Goal: Task Accomplishment & Management: Complete application form

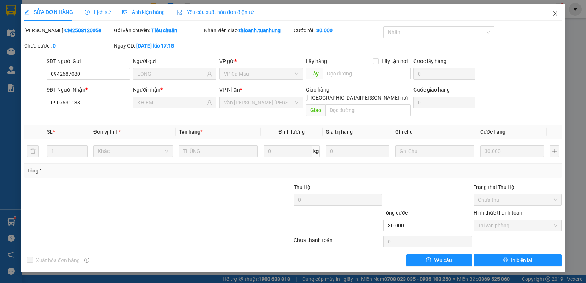
click at [554, 15] on icon "close" at bounding box center [556, 14] width 6 height 6
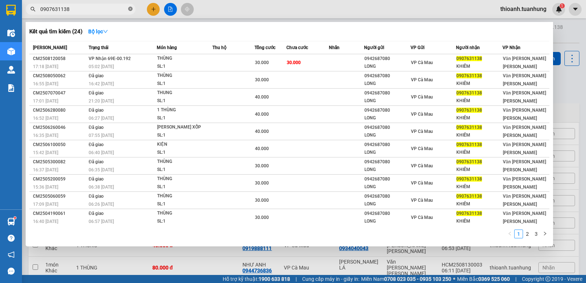
click at [131, 10] on icon "close-circle" at bounding box center [130, 9] width 4 height 4
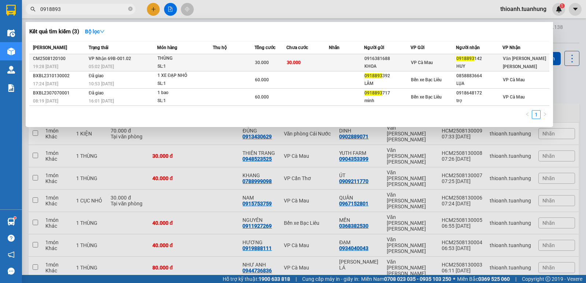
type input "0918893"
click at [385, 64] on div "KHOA" at bounding box center [388, 67] width 46 height 8
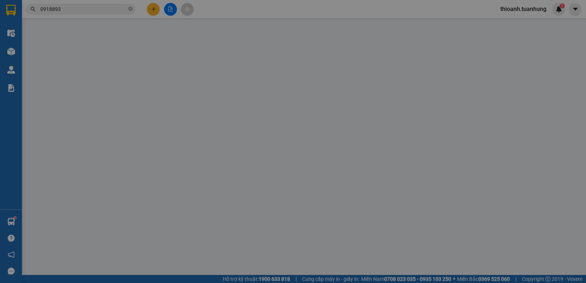
type input "0916381688"
type input "KHOA"
type input "0918893142"
type input "HUY"
type input "30.000"
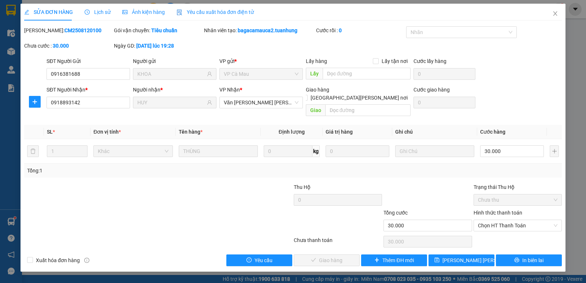
click at [489, 210] on label "Hình thức thanh toán" at bounding box center [498, 213] width 49 height 6
click at [489, 220] on input "Hình thức thanh toán" at bounding box center [515, 225] width 74 height 11
click at [496, 233] on div "Tại văn phòng" at bounding box center [518, 232] width 80 height 8
type input "0"
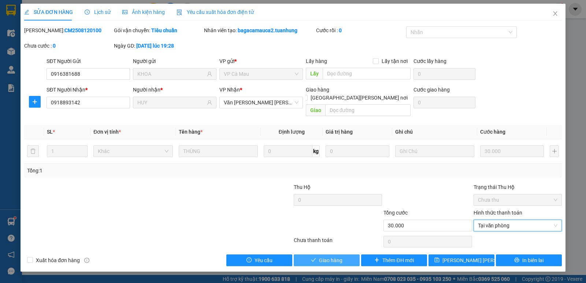
click at [326, 257] on span "Giao hàng" at bounding box center [330, 261] width 23 height 8
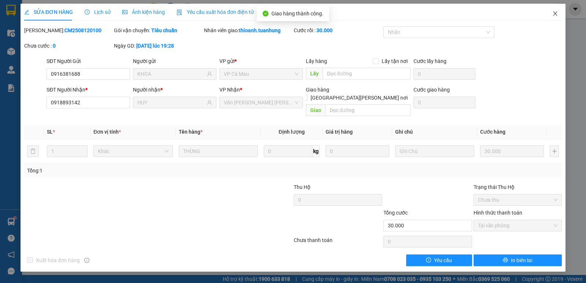
click at [556, 15] on icon "close" at bounding box center [556, 14] width 6 height 6
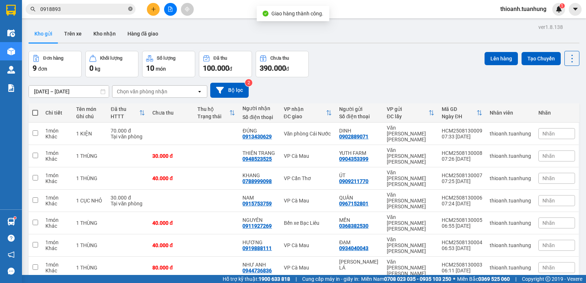
click at [132, 8] on icon "close-circle" at bounding box center [130, 9] width 4 height 4
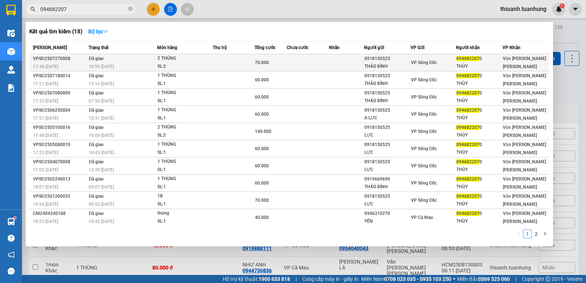
type input "094682207"
click at [400, 65] on div "THẢO BÌNH" at bounding box center [388, 67] width 46 height 8
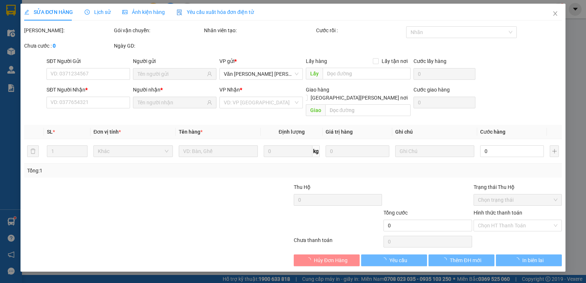
type input "0918150525"
type input "THẢO BÌNH"
type input "0946822070"
type input "THÙY"
type input "70.000"
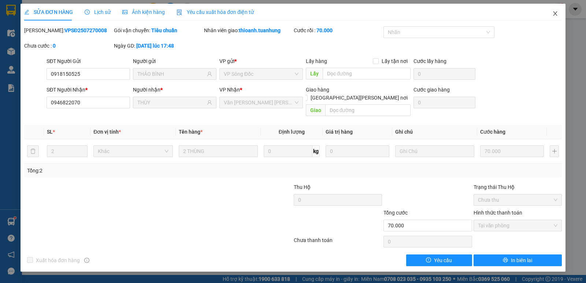
click at [555, 13] on icon "close" at bounding box center [556, 14] width 6 height 6
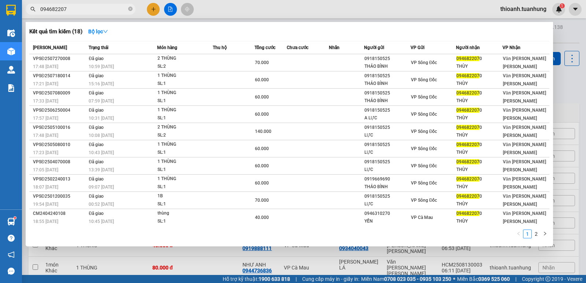
click at [110, 10] on input "094682207" at bounding box center [83, 9] width 87 height 8
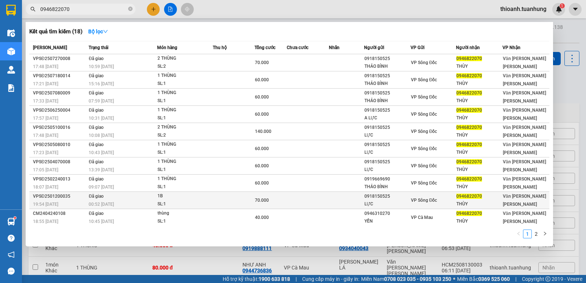
type input "0946822070"
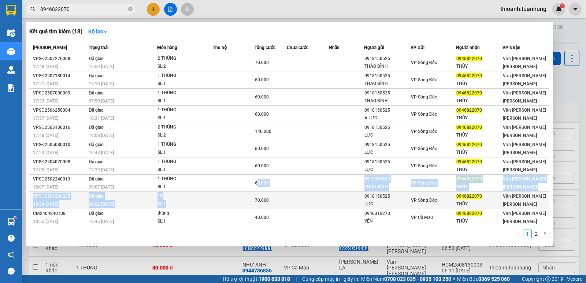
drag, startPoint x: 253, startPoint y: 200, endPoint x: 251, endPoint y: 204, distance: 4.3
click at [251, 204] on tbody "VPSĐ2507270008 17:48 [DATE] Đã giao 10:59 [DATE] 2 [PERSON_NAME]: 2 70.000 0918…" at bounding box center [289, 140] width 520 height 172
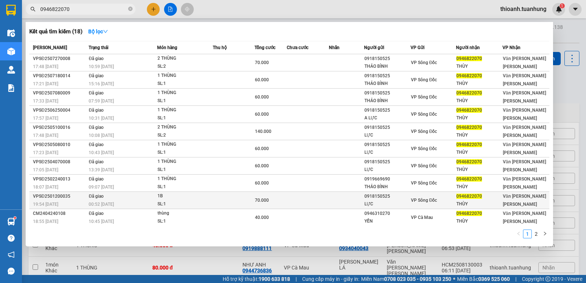
click at [250, 207] on td at bounding box center [234, 200] width 42 height 17
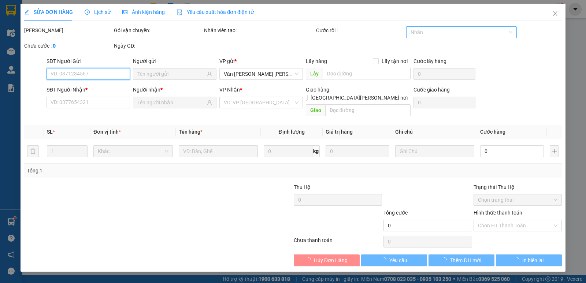
type input "0918150525"
type input "LỰC"
type input "0946822070"
type input "THÙY"
type input "70.000"
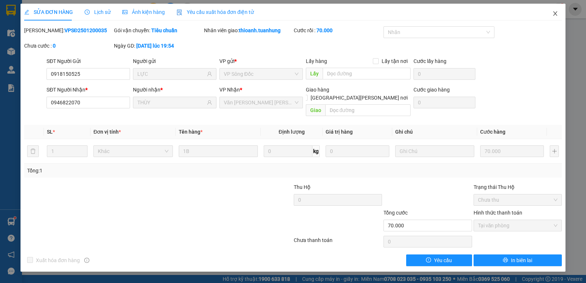
click at [556, 13] on icon "close" at bounding box center [555, 13] width 4 height 4
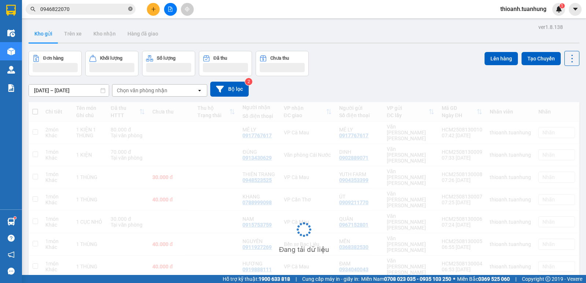
click at [130, 9] on icon "close-circle" at bounding box center [130, 9] width 4 height 4
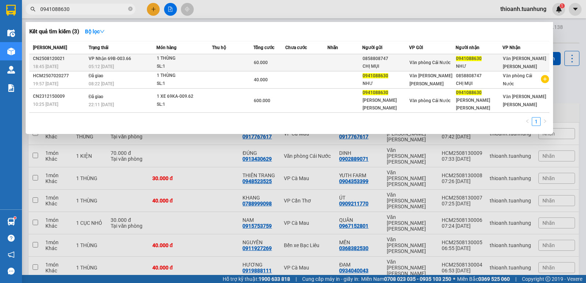
type input "0941088630"
click at [307, 68] on td at bounding box center [307, 62] width 42 height 17
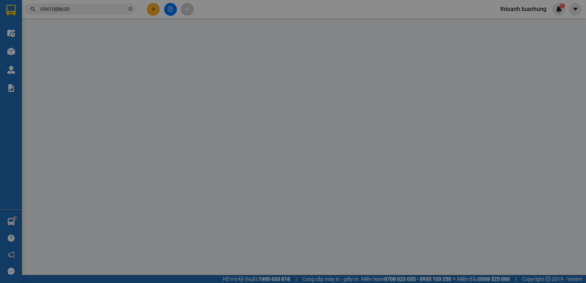
type input "0858808747"
type input "CHỊ MỤI"
type input "0941088630"
type input "NHƯ"
type input "60.000"
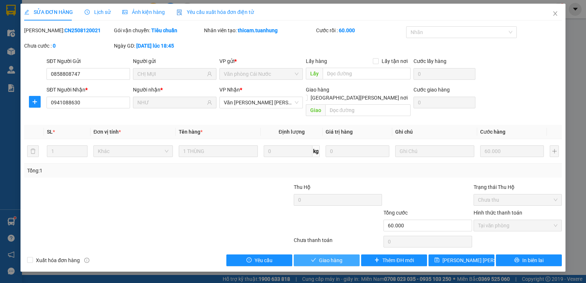
click at [342, 257] on span "Giao hàng" at bounding box center [330, 261] width 23 height 8
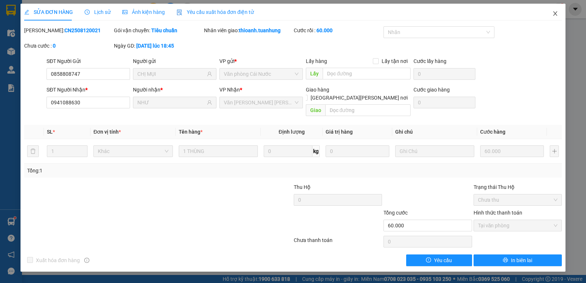
click at [555, 14] on icon "close" at bounding box center [556, 14] width 6 height 6
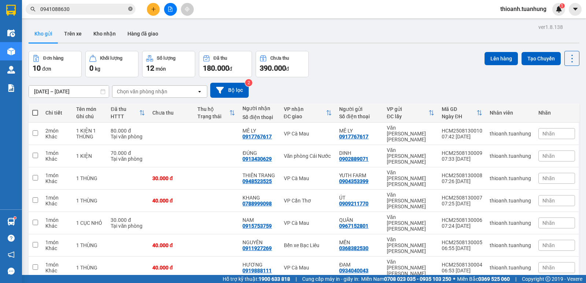
click at [132, 10] on icon "close-circle" at bounding box center [130, 9] width 4 height 4
click at [152, 10] on icon "plus" at bounding box center [153, 9] width 5 height 5
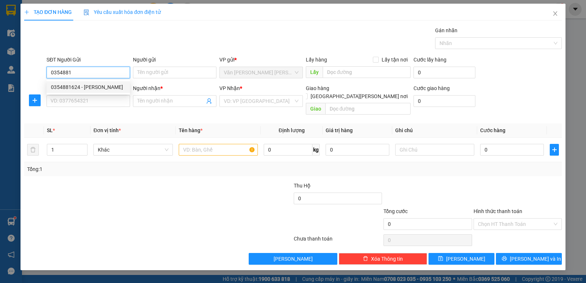
click at [93, 88] on div "0354881624 - [PERSON_NAME]" at bounding box center [88, 87] width 75 height 8
type input "0354881624"
type input "[PERSON_NAME]"
type input "0354881624"
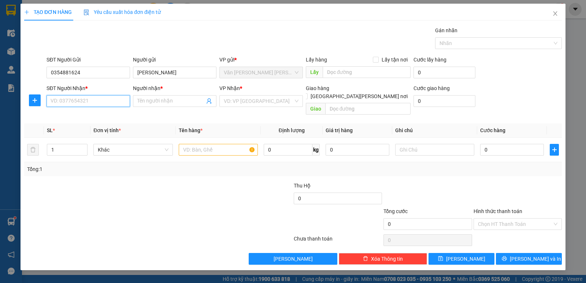
click at [92, 100] on input "SĐT Người Nhận *" at bounding box center [89, 101] width 84 height 12
type input "0942042052"
click at [96, 117] on div "0942042052 - [PERSON_NAME]" at bounding box center [88, 116] width 75 height 8
type input "[PERSON_NAME]"
type input "0942042052"
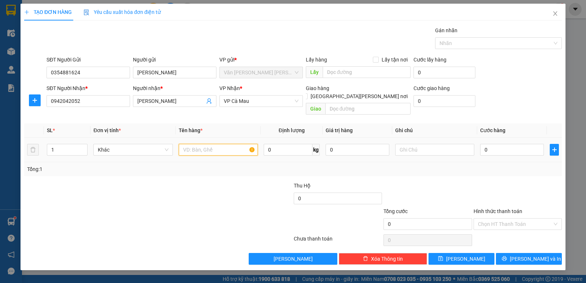
click at [181, 144] on input "text" at bounding box center [218, 150] width 79 height 12
type input "1 THÙNG"
click at [519, 144] on input "0" at bounding box center [513, 150] width 64 height 12
type input "3"
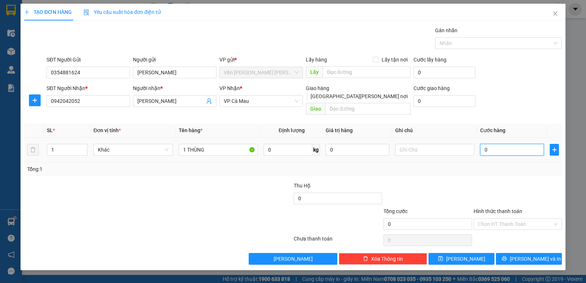
type input "3"
type input "30"
type input "30.000"
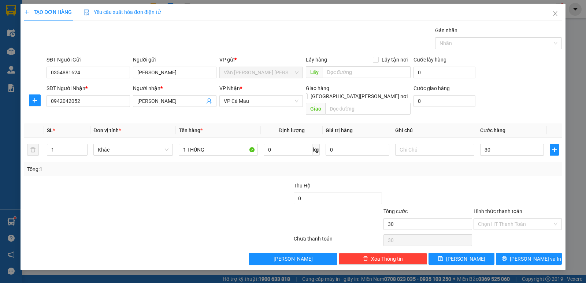
type input "30.000"
click at [527, 183] on div at bounding box center [518, 195] width 90 height 26
click at [514, 219] on input "Hình thức thanh toán" at bounding box center [515, 224] width 74 height 11
click at [505, 227] on div "Tại văn phòng" at bounding box center [518, 231] width 88 height 12
type input "0"
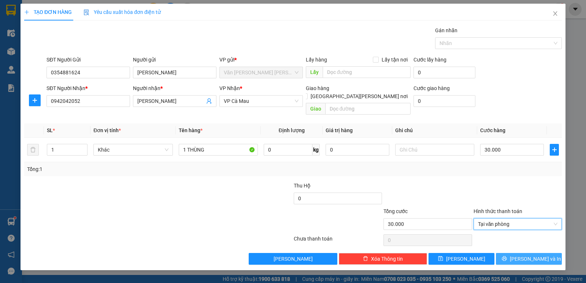
click at [509, 253] on button "[PERSON_NAME] và In" at bounding box center [529, 259] width 66 height 12
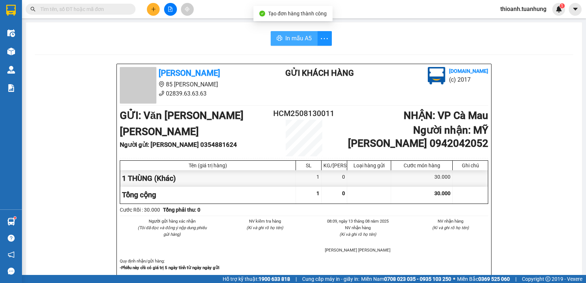
click at [308, 37] on span "In mẫu A5" at bounding box center [299, 38] width 26 height 9
click at [108, 9] on input "text" at bounding box center [83, 9] width 87 height 8
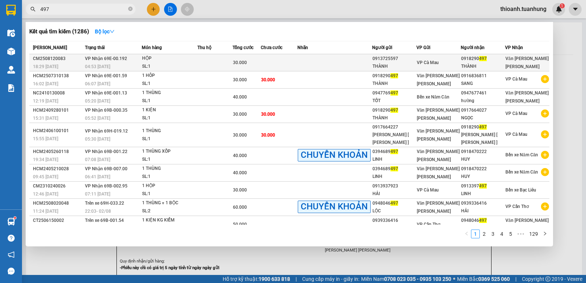
type input "497"
click at [386, 63] on div "THÀNH" at bounding box center [395, 67] width 44 height 8
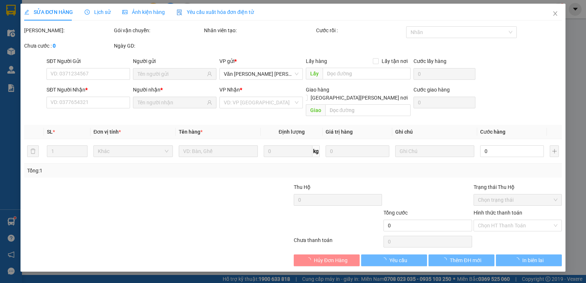
type input "0913725597"
type input "THÀNH"
type input "0918290497"
type input "THÀNH"
type input "30.000"
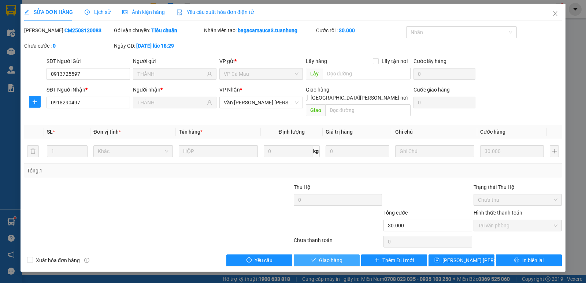
click at [319, 257] on span "Giao hàng" at bounding box center [330, 261] width 23 height 8
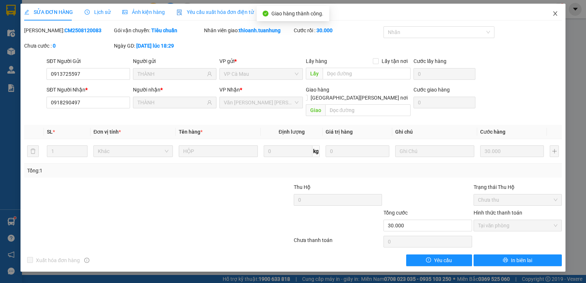
click at [556, 15] on icon "close" at bounding box center [556, 14] width 6 height 6
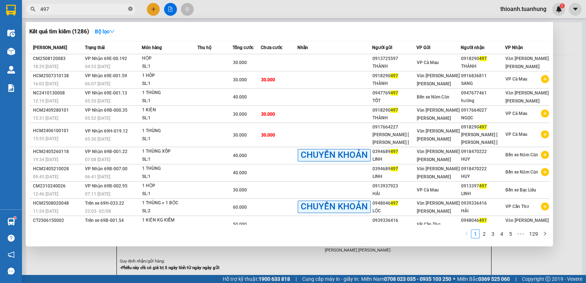
click at [130, 8] on icon "close-circle" at bounding box center [130, 9] width 4 height 4
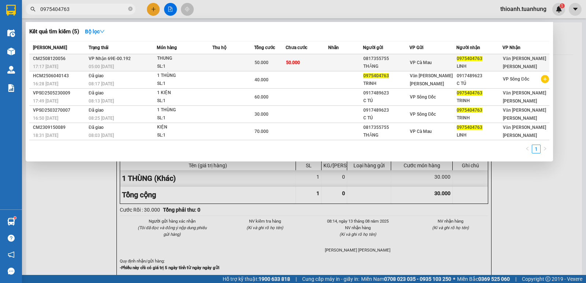
type input "0975404763"
click at [323, 63] on td "50.000" at bounding box center [307, 62] width 42 height 17
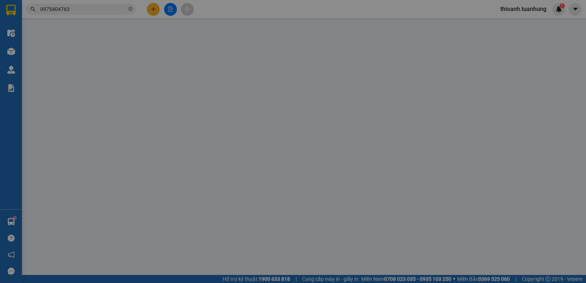
type input "0817355755"
type input "THĂNG"
type input "0975404763"
type input "LINH"
type input "50.000"
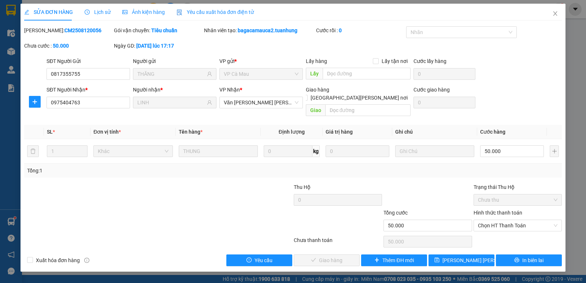
click at [516, 210] on label "Hình thức thanh toán" at bounding box center [498, 213] width 49 height 6
click at [516, 220] on input "Hình thức thanh toán" at bounding box center [515, 225] width 74 height 11
click at [504, 231] on div "Tại văn phòng" at bounding box center [518, 232] width 80 height 8
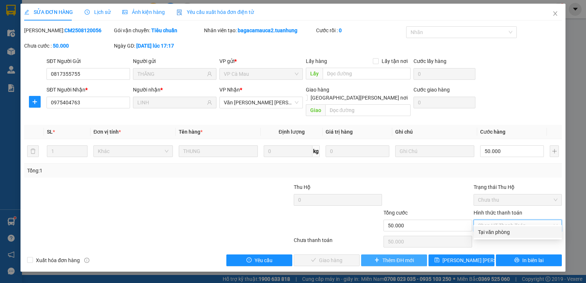
type input "0"
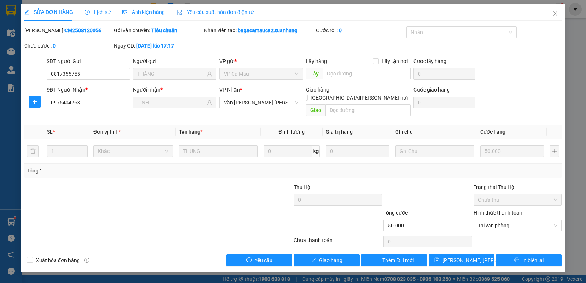
click at [320, 258] on div "SỬA ĐƠN HÀNG Lịch sử [PERSON_NAME] hàng Yêu cầu xuất [PERSON_NAME] điện tử Tota…" at bounding box center [293, 138] width 545 height 268
click at [326, 257] on span "Giao hàng" at bounding box center [330, 261] width 23 height 8
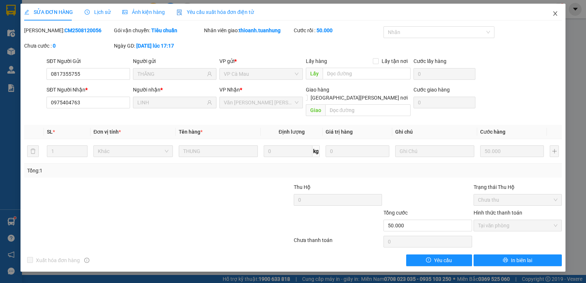
click at [556, 14] on icon "close" at bounding box center [555, 13] width 4 height 4
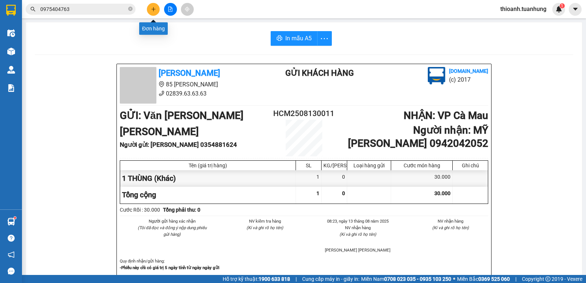
click at [151, 7] on icon "plus" at bounding box center [153, 9] width 5 height 5
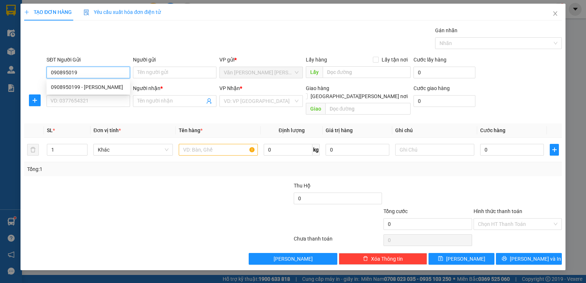
type input "0908950199"
drag, startPoint x: 79, startPoint y: 84, endPoint x: 84, endPoint y: 92, distance: 9.4
click at [80, 86] on div "0908950199 - [PERSON_NAME]" at bounding box center [88, 87] width 75 height 8
type input "THUẬN"
type input "0908950199"
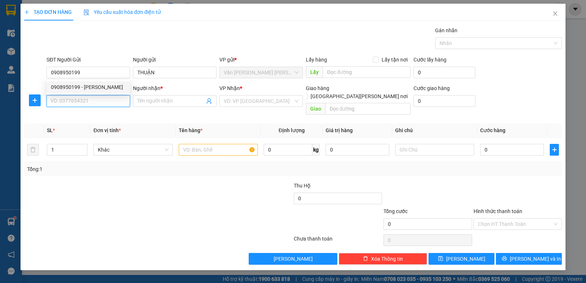
click at [87, 97] on input "SĐT Người Nhận *" at bounding box center [89, 101] width 84 height 12
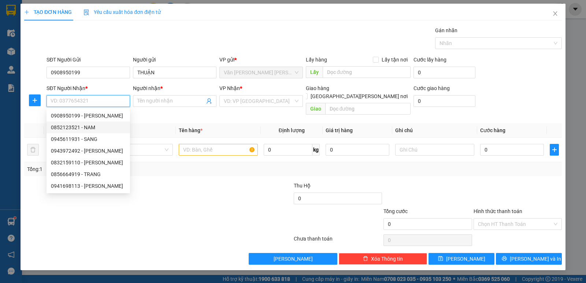
click at [95, 127] on div "0852123521 - NAM" at bounding box center [88, 128] width 75 height 8
type input "0852123521"
type input "NAM"
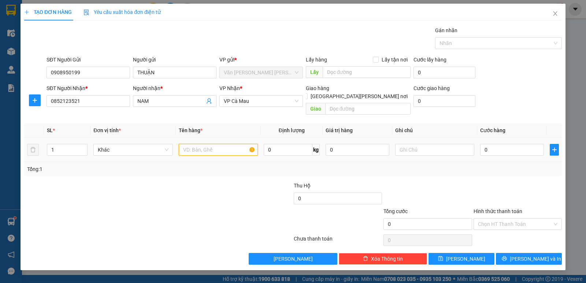
click at [189, 144] on input "text" at bounding box center [218, 150] width 79 height 12
type input "1 BAO"
click at [525, 144] on input "0" at bounding box center [513, 150] width 64 height 12
type input "3"
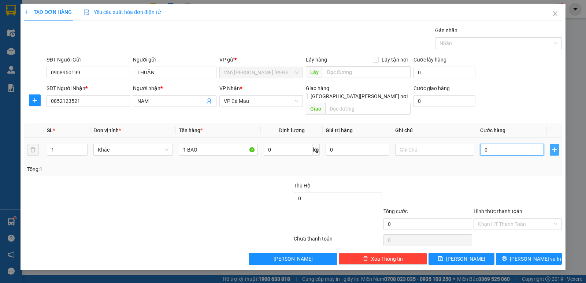
type input "3"
type input "30"
type input "30.000"
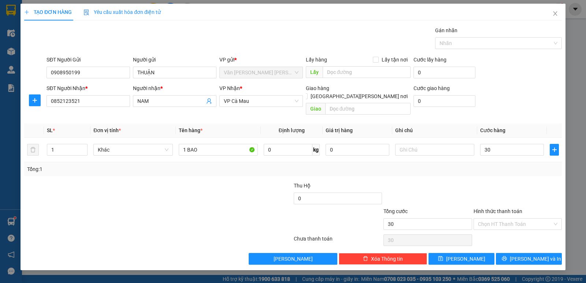
type input "30.000"
drag, startPoint x: 539, startPoint y: 181, endPoint x: 536, endPoint y: 239, distance: 57.6
click at [538, 183] on div at bounding box center [518, 195] width 90 height 26
click at [536, 255] on span "[PERSON_NAME] và In" at bounding box center [535, 259] width 51 height 8
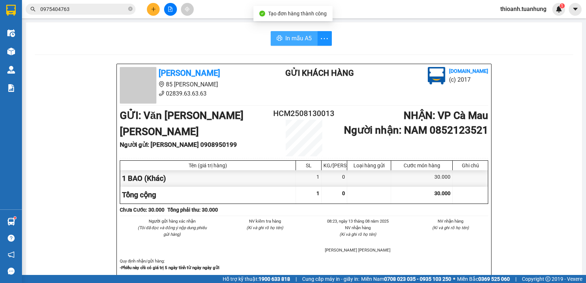
click at [290, 40] on span "In mẫu A5" at bounding box center [299, 38] width 26 height 9
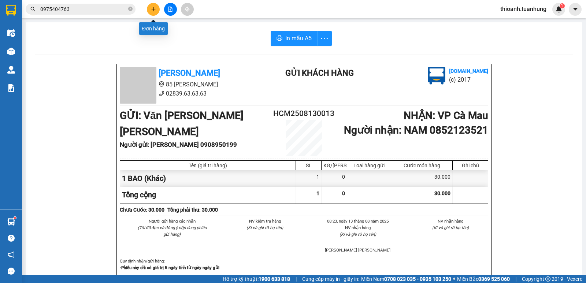
click at [151, 11] on icon "plus" at bounding box center [153, 9] width 5 height 5
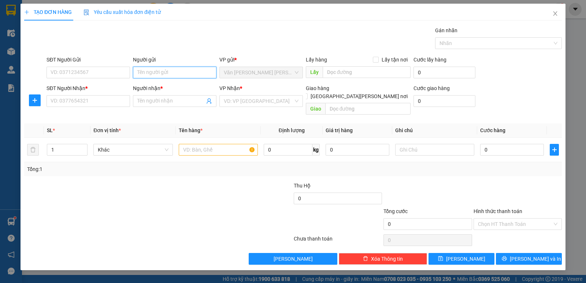
click at [170, 72] on input "Người gửi" at bounding box center [175, 73] width 84 height 12
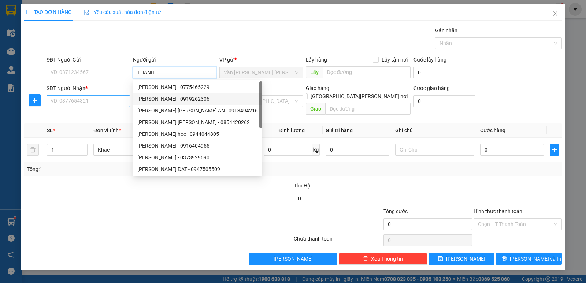
type input "THÀNH"
drag, startPoint x: 108, startPoint y: 101, endPoint x: 586, endPoint y: 49, distance: 480.4
click at [111, 101] on input "SĐT Người Nhận *" at bounding box center [89, 101] width 84 height 12
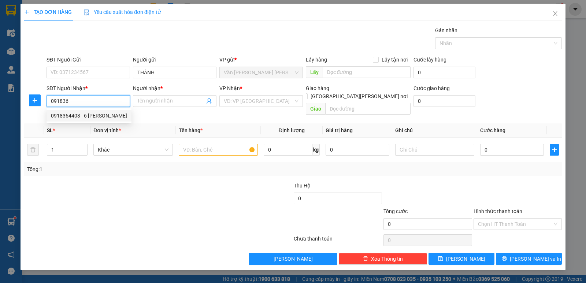
click at [98, 115] on div "0918364403 - 6 [PERSON_NAME]" at bounding box center [89, 116] width 76 height 8
type input "0918364403"
type input "6 [PERSON_NAME]"
type input "0918364403"
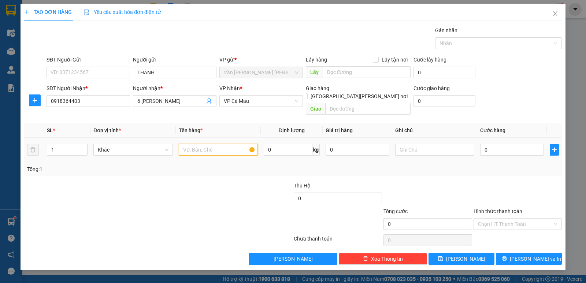
click at [191, 144] on input "text" at bounding box center [218, 150] width 79 height 12
type input "1 THÙNG"
click at [511, 144] on input "0" at bounding box center [513, 150] width 64 height 12
type input "3"
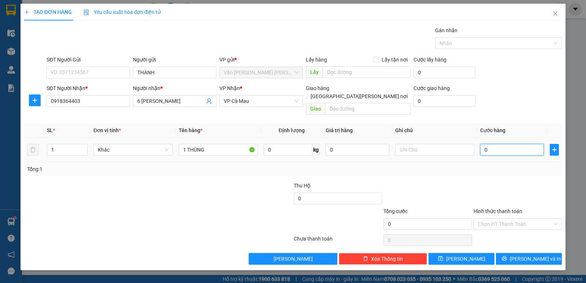
type input "3"
type input "30"
type input "30.000"
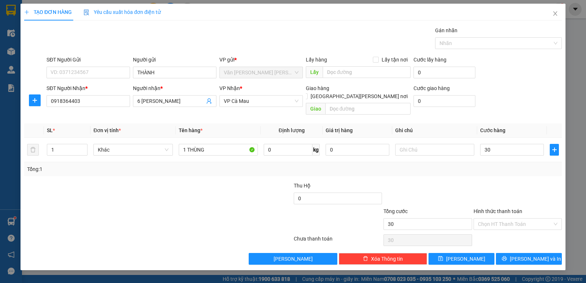
type input "30.000"
click at [520, 182] on div at bounding box center [518, 195] width 90 height 26
click at [520, 219] on input "Hình thức thanh toán" at bounding box center [515, 224] width 74 height 11
click at [513, 235] on div "Tại văn phòng" at bounding box center [518, 231] width 88 height 12
type input "0"
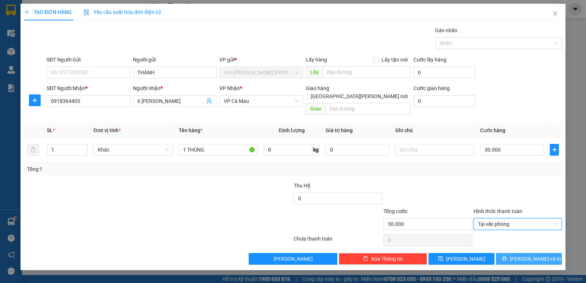
click at [507, 256] on icon "printer" at bounding box center [504, 258] width 5 height 5
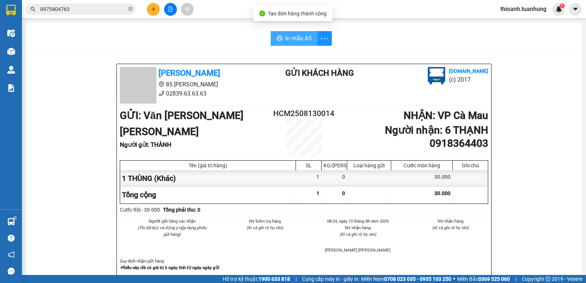
click at [295, 41] on span "In mẫu A5" at bounding box center [299, 38] width 26 height 9
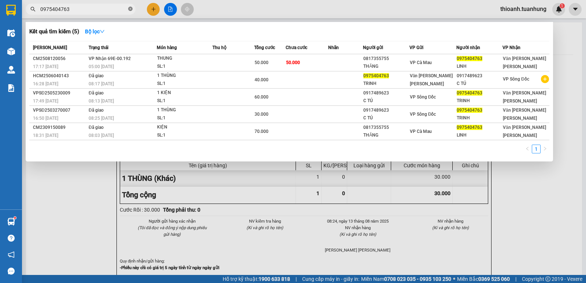
click at [129, 10] on icon "close-circle" at bounding box center [130, 9] width 4 height 4
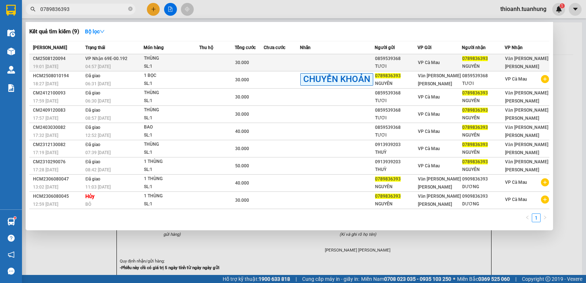
type input "0789836393"
click at [428, 61] on span "VP Cà Mau" at bounding box center [429, 62] width 22 height 5
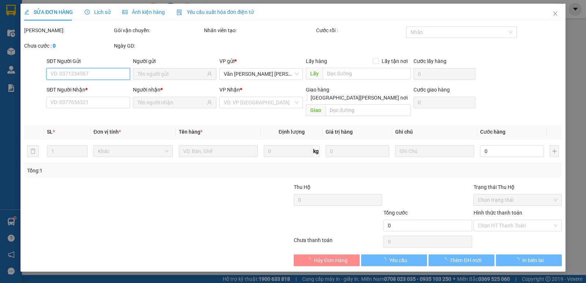
type input "0859539368"
type input "TƯƠI"
type input "0789836393"
type input "NGUYÊN"
type input "30.000"
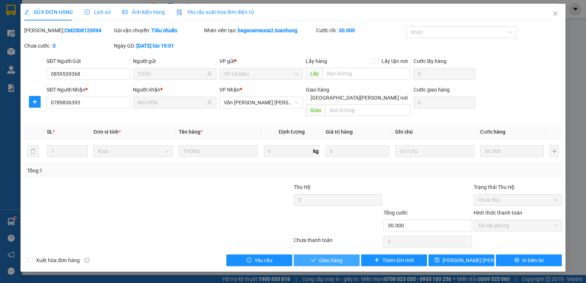
click at [325, 257] on span "Giao hàng" at bounding box center [330, 261] width 23 height 8
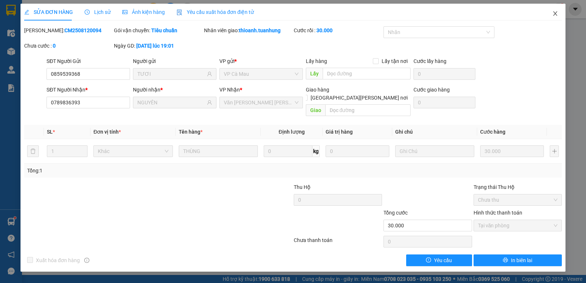
click at [558, 13] on icon "close" at bounding box center [556, 14] width 6 height 6
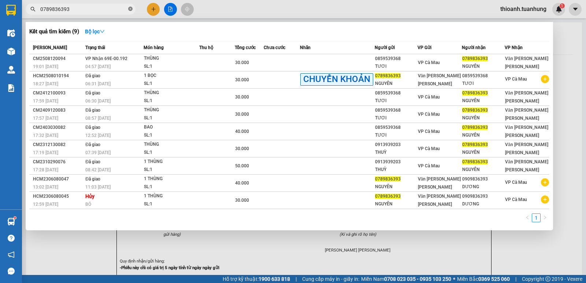
click at [129, 10] on icon "close-circle" at bounding box center [130, 9] width 4 height 4
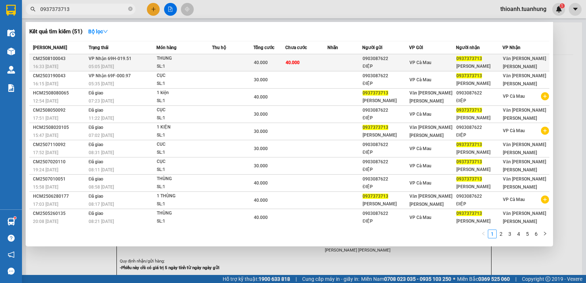
type input "0937373713"
click at [347, 56] on td at bounding box center [345, 62] width 35 height 17
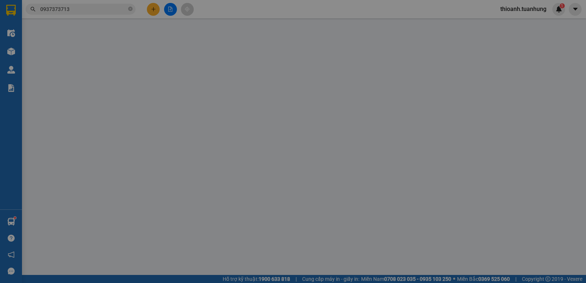
type input "0903087622"
type input "ĐIỆP"
type input "0937373713"
type input "[PERSON_NAME]"
type input "40.000"
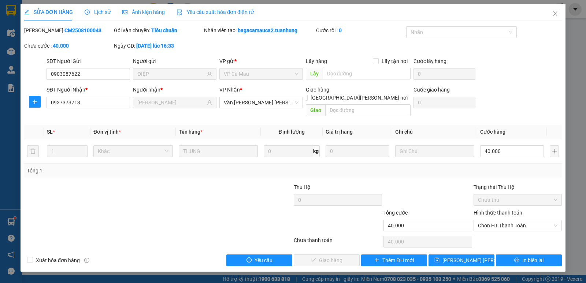
drag, startPoint x: 506, startPoint y: 206, endPoint x: 507, endPoint y: 218, distance: 11.4
click at [506, 210] on label "Hình thức thanh toán" at bounding box center [498, 213] width 49 height 6
click at [506, 220] on input "Hình thức thanh toán" at bounding box center [515, 225] width 74 height 11
click at [507, 230] on div "Tại văn phòng" at bounding box center [518, 232] width 80 height 8
type input "0"
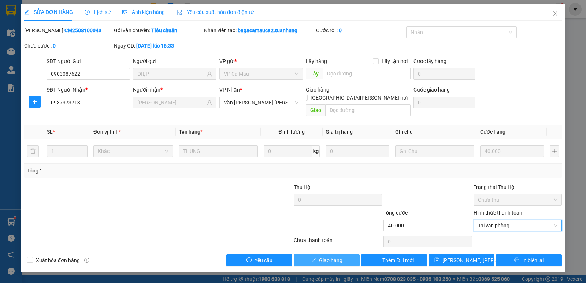
click at [346, 255] on button "Giao hàng" at bounding box center [327, 261] width 66 height 12
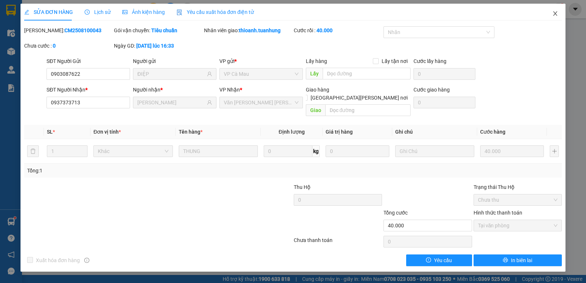
click at [555, 15] on icon "close" at bounding box center [556, 14] width 6 height 6
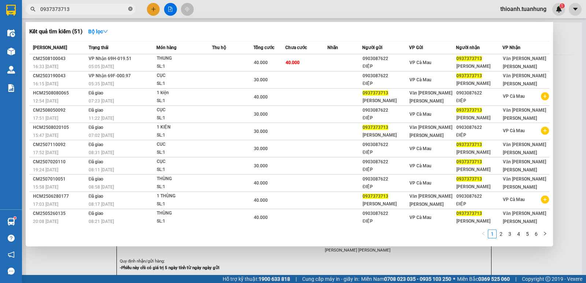
click at [129, 9] on icon "close-circle" at bounding box center [130, 9] width 4 height 4
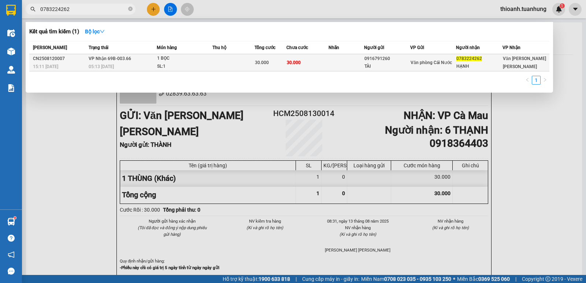
type input "0783224262"
click at [467, 66] on div "HẠNH" at bounding box center [480, 67] width 46 height 8
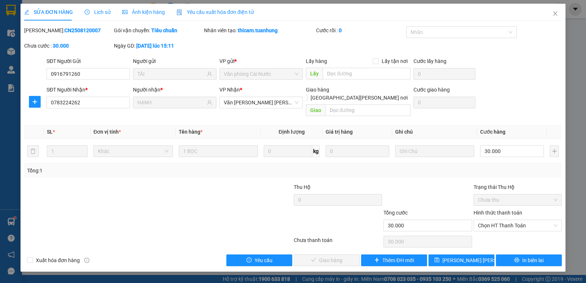
click at [488, 210] on label "Hình thức thanh toán" at bounding box center [498, 213] width 49 height 6
click at [488, 220] on input "Hình thức thanh toán" at bounding box center [515, 225] width 74 height 11
click at [494, 231] on div "Tại văn phòng" at bounding box center [518, 232] width 80 height 8
type input "0"
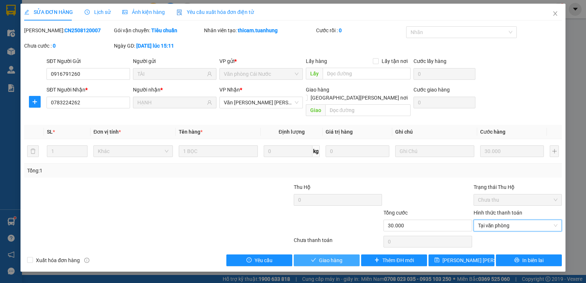
click at [341, 257] on span "Giao hàng" at bounding box center [330, 261] width 23 height 8
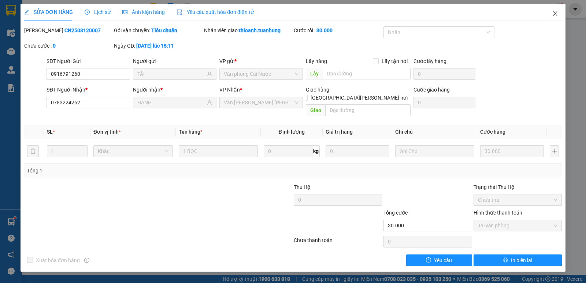
click at [553, 14] on icon "close" at bounding box center [556, 14] width 6 height 6
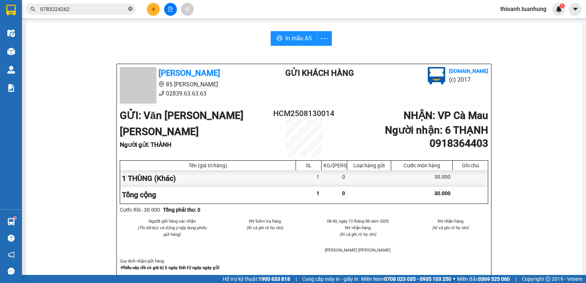
click at [130, 9] on icon "close-circle" at bounding box center [130, 9] width 4 height 4
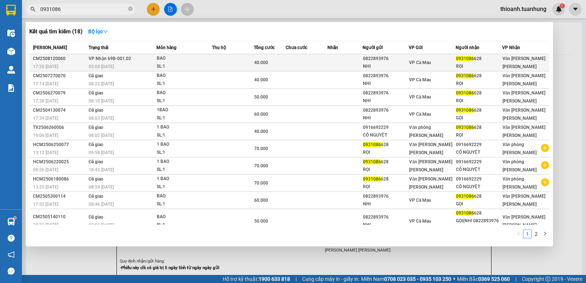
type input "0931086"
click at [412, 64] on span "VP Cà Mau" at bounding box center [420, 62] width 22 height 5
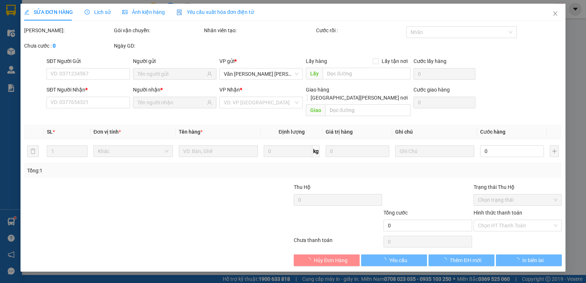
type input "0822893976"
type input "NHI"
type input "0931086628"
type input "RỌI"
type input "40.000"
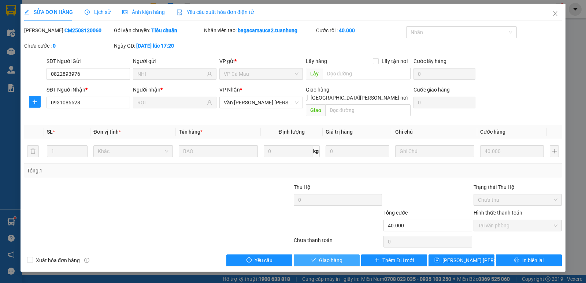
click at [329, 257] on span "Giao hàng" at bounding box center [330, 261] width 23 height 8
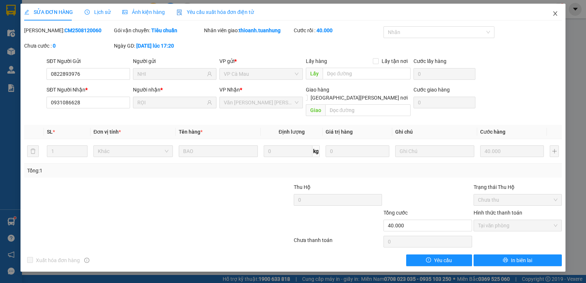
click at [557, 12] on icon "close" at bounding box center [556, 14] width 6 height 6
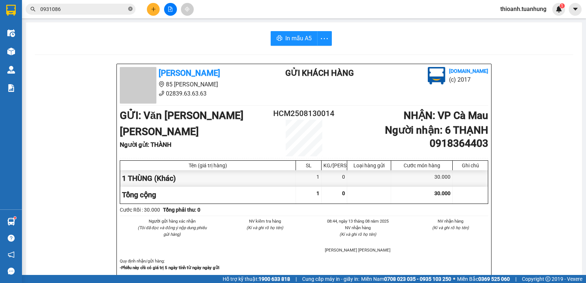
click at [130, 8] on icon "close-circle" at bounding box center [130, 9] width 4 height 4
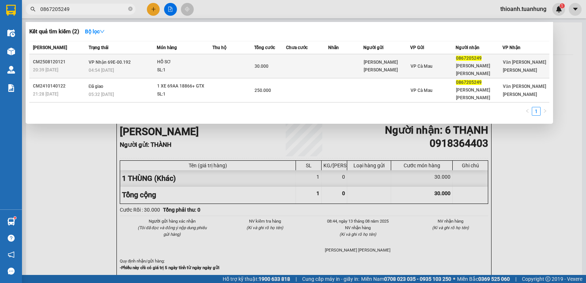
type input "0867205249"
click at [354, 66] on td at bounding box center [345, 66] width 35 height 24
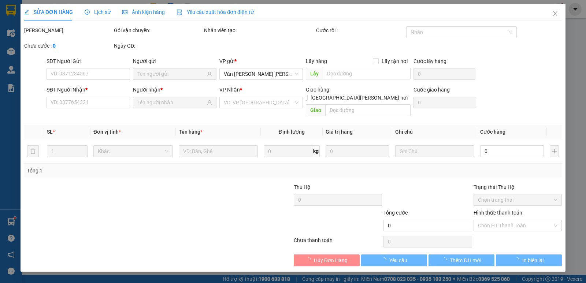
type input "[PERSON_NAME] [PERSON_NAME]"
type input "0867205249"
type input "[PERSON_NAME] [PERSON_NAME]"
type input "30.000"
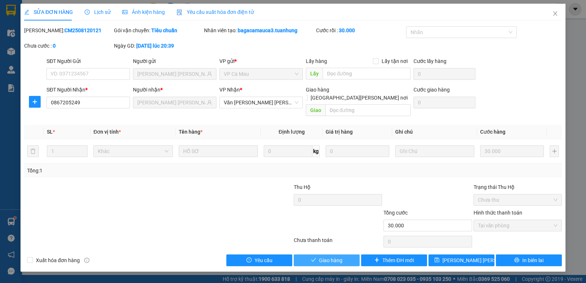
click at [327, 257] on span "Giao hàng" at bounding box center [330, 261] width 23 height 8
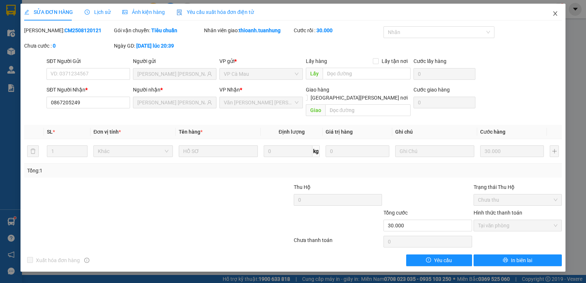
click at [557, 13] on icon "close" at bounding box center [556, 14] width 6 height 6
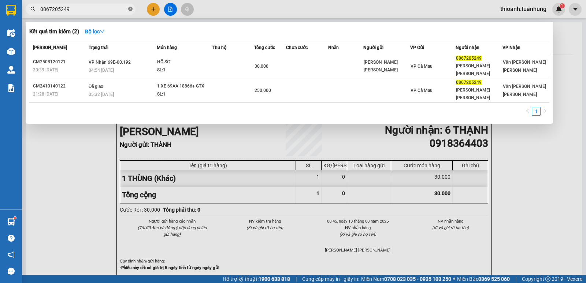
click at [132, 7] on icon "close-circle" at bounding box center [130, 9] width 4 height 4
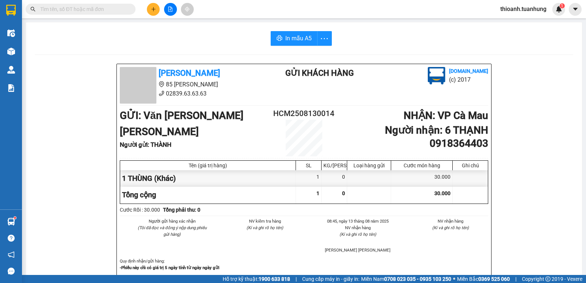
click at [97, 10] on input "text" at bounding box center [83, 9] width 87 height 8
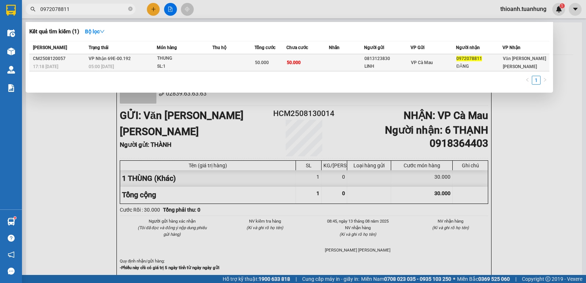
type input "0972078811"
click at [400, 62] on div "0813123830" at bounding box center [388, 59] width 46 height 8
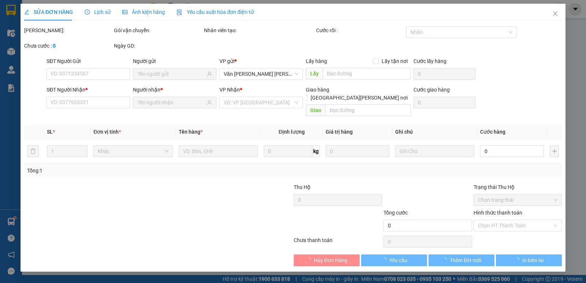
type input "0813123830"
type input "LINH"
type input "0972078811"
type input "ĐĂNG"
type input "50.000"
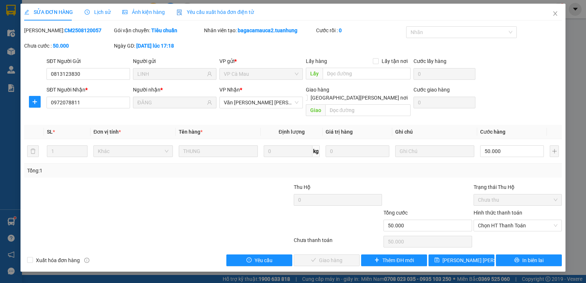
click at [508, 210] on label "Hình thức thanh toán" at bounding box center [498, 213] width 49 height 6
click at [508, 220] on input "Hình thức thanh toán" at bounding box center [515, 225] width 74 height 11
click at [501, 230] on div "Tại văn phòng" at bounding box center [518, 232] width 80 height 8
type input "0"
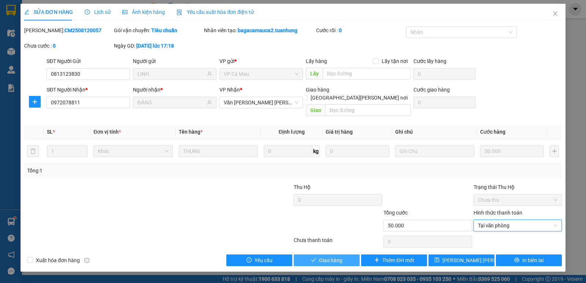
click at [333, 257] on button "Giao hàng" at bounding box center [327, 261] width 66 height 12
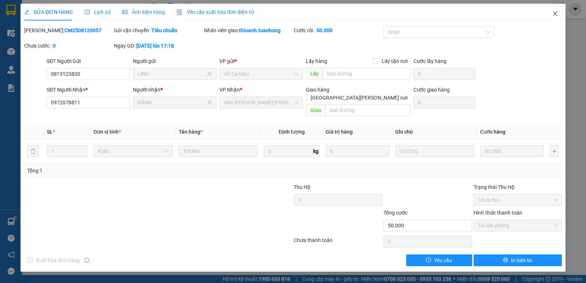
click at [556, 13] on icon "close" at bounding box center [556, 14] width 6 height 6
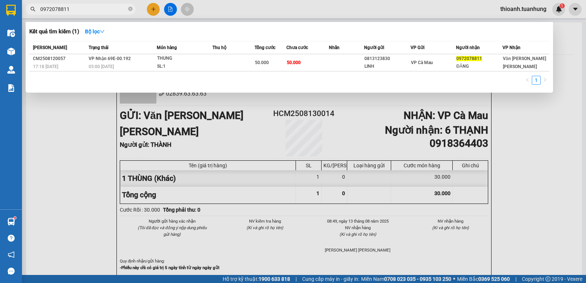
click at [105, 9] on input "0972078811" at bounding box center [83, 9] width 87 height 8
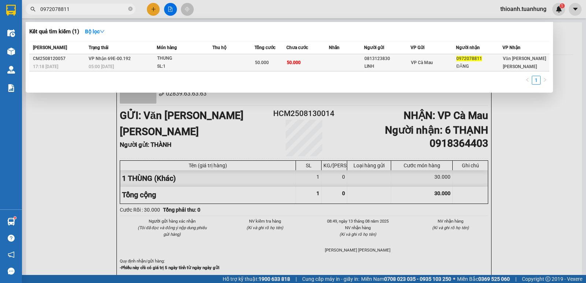
click at [387, 65] on div "LINH" at bounding box center [388, 67] width 46 height 8
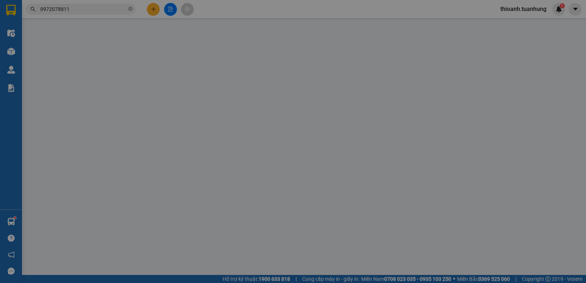
type input "0813123830"
type input "LINH"
type input "0972078811"
type input "ĐĂNG"
type input "50.000"
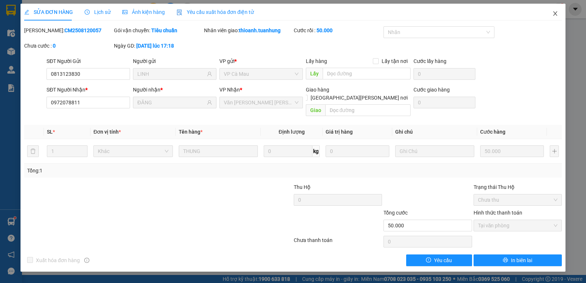
click at [556, 14] on icon "close" at bounding box center [556, 14] width 6 height 6
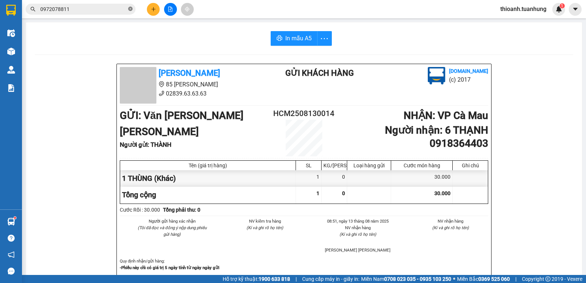
click at [132, 10] on icon "close-circle" at bounding box center [130, 9] width 4 height 4
click at [155, 7] on icon "plus" at bounding box center [153, 9] width 5 height 5
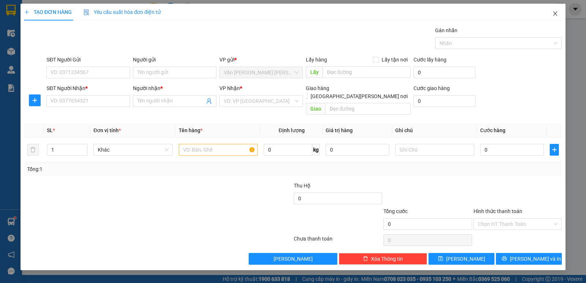
click at [556, 11] on icon "close" at bounding box center [556, 14] width 6 height 6
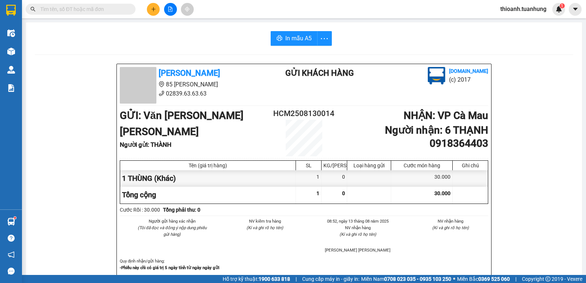
drag, startPoint x: 84, startPoint y: 11, endPoint x: 88, endPoint y: 10, distance: 4.4
click at [85, 11] on input "text" at bounding box center [83, 9] width 87 height 8
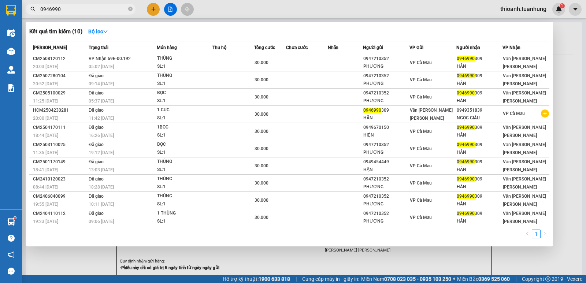
type input "0946990"
click at [152, 10] on div at bounding box center [293, 141] width 586 height 283
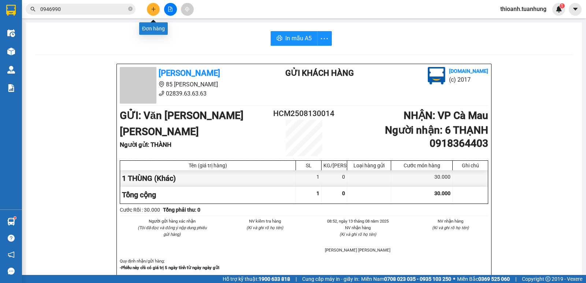
click at [152, 11] on icon "plus" at bounding box center [153, 9] width 5 height 5
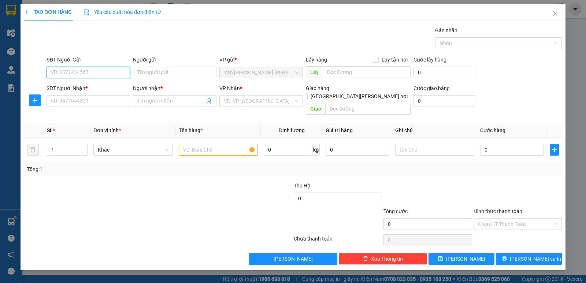
click at [90, 69] on input "SĐT Người Gửi" at bounding box center [89, 73] width 84 height 12
type input "09824336967"
click at [152, 71] on input "Người gửi" at bounding box center [175, 73] width 84 height 12
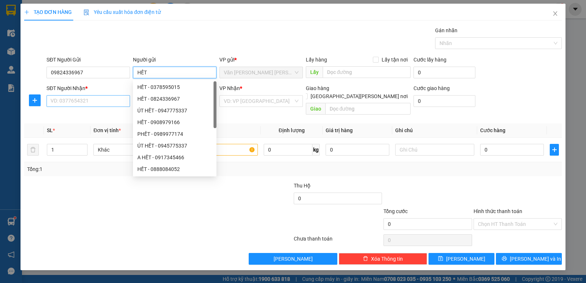
type input "HẾT"
click at [115, 99] on input "SĐT Người Nhận *" at bounding box center [89, 101] width 84 height 12
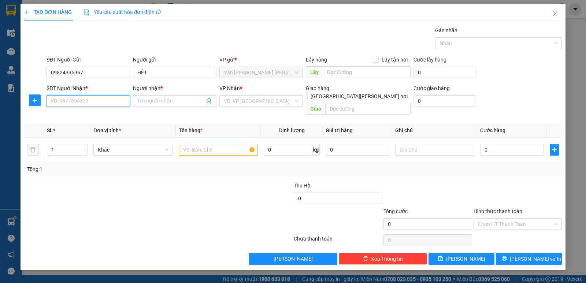
click at [115, 99] on input "SĐT Người Nhận *" at bounding box center [89, 101] width 84 height 12
click at [78, 93] on div "SĐT Người Nhận *" at bounding box center [89, 89] width 84 height 11
click at [78, 102] on input "SĐT Người Nhận *" at bounding box center [89, 101] width 84 height 12
type input "0985030503"
click at [96, 115] on div "0985030503 - [PERSON_NAME]" at bounding box center [88, 116] width 75 height 8
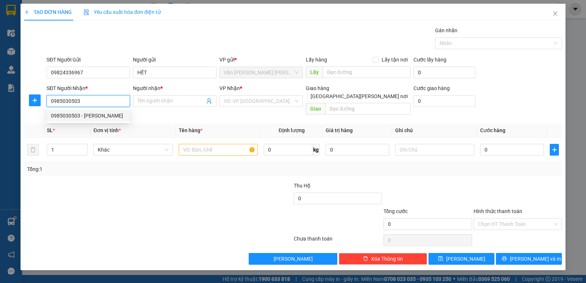
type input "CƯỜNG"
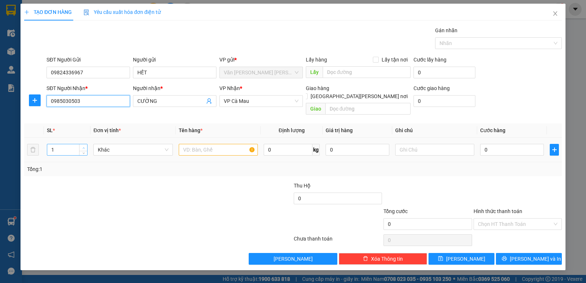
type input "0985030503"
type input "2"
click at [82, 147] on icon "up" at bounding box center [83, 148] width 3 height 3
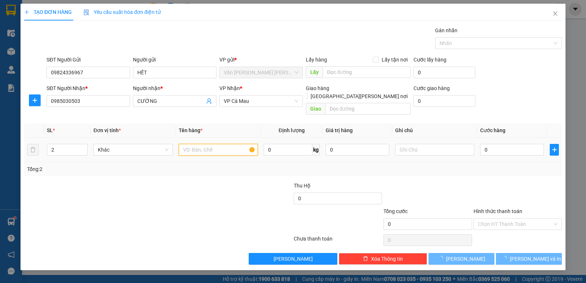
click at [209, 144] on input "text" at bounding box center [218, 150] width 79 height 12
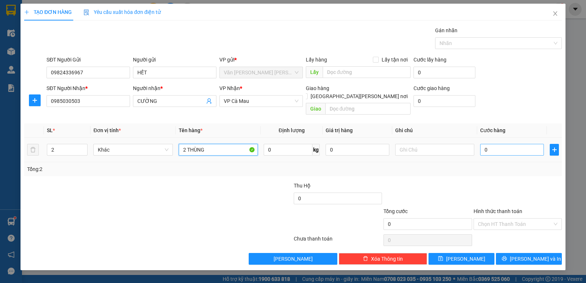
type input "2 THÙNG"
click at [501, 144] on input "0" at bounding box center [513, 150] width 64 height 12
type input "1"
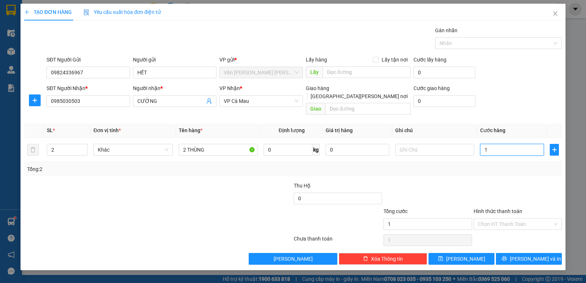
type input "12"
type input "120"
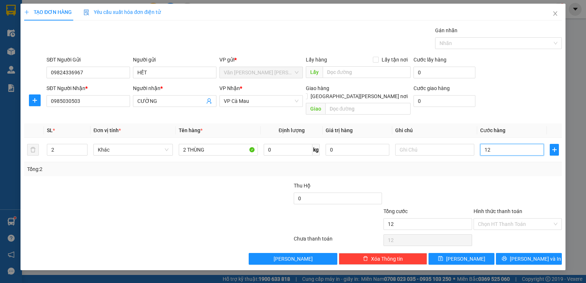
type input "120"
type input "120.000"
click at [523, 166] on div "Tổng: 2" at bounding box center [293, 169] width 538 height 14
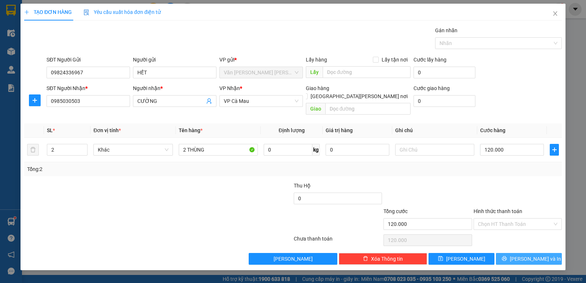
click at [507, 256] on icon "printer" at bounding box center [504, 258] width 5 height 5
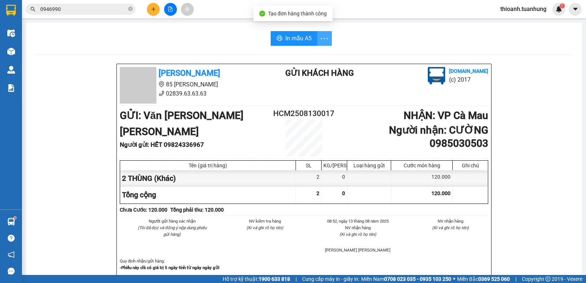
click at [326, 36] on icon "more" at bounding box center [324, 38] width 9 height 9
click at [312, 54] on div "In mẫu A5 theo số lượng (2)" at bounding box center [292, 55] width 63 height 8
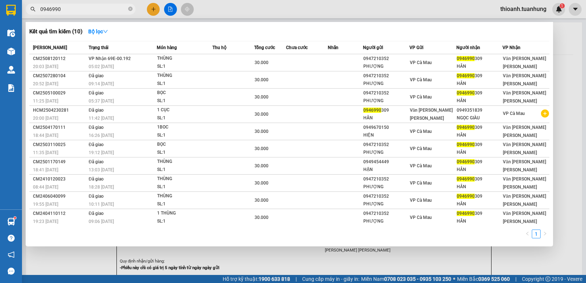
drag, startPoint x: 93, startPoint y: 7, endPoint x: 94, endPoint y: 12, distance: 4.8
click at [93, 8] on input "0946990" at bounding box center [83, 9] width 87 height 8
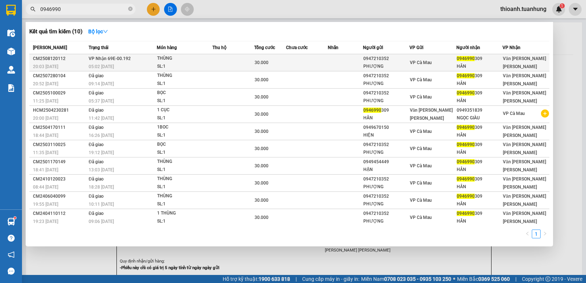
click at [333, 64] on td at bounding box center [345, 62] width 35 height 17
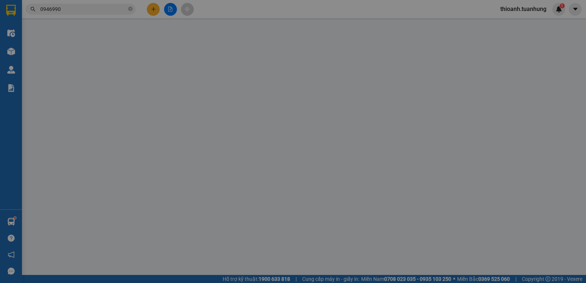
type input "0947210352"
type input "PHƯỢNG"
type input "0946990309"
type input "HÂN"
type input "30.000"
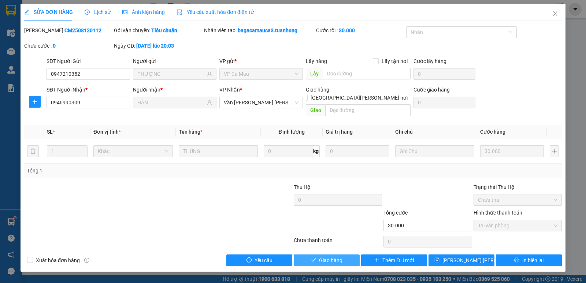
click at [332, 257] on span "Giao hàng" at bounding box center [330, 261] width 23 height 8
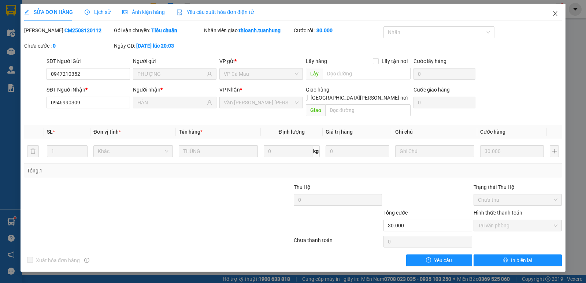
click at [557, 14] on icon "close" at bounding box center [556, 14] width 6 height 6
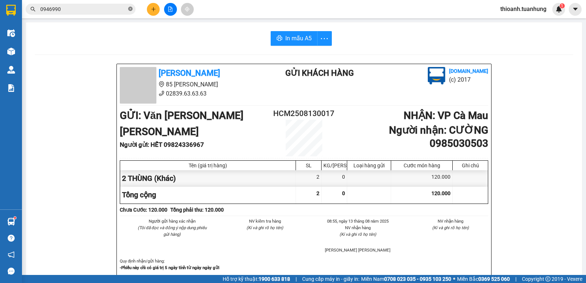
click at [130, 9] on icon "close-circle" at bounding box center [130, 9] width 4 height 4
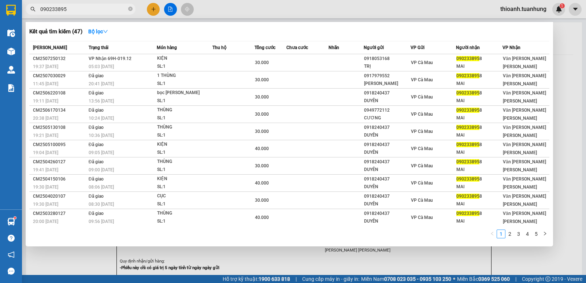
type input "0902338958"
click at [132, 8] on icon "close-circle" at bounding box center [130, 9] width 4 height 4
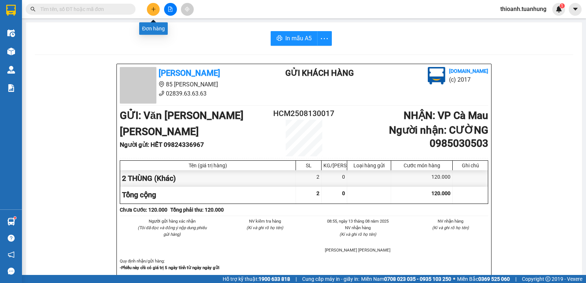
click at [154, 12] on button at bounding box center [153, 9] width 13 height 13
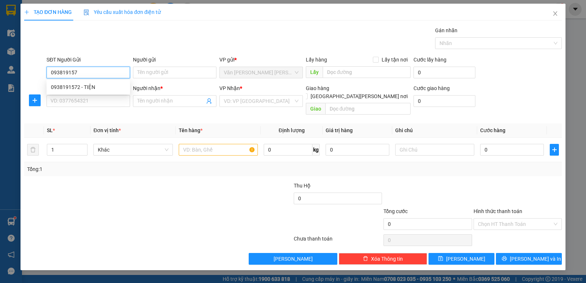
type input "0938191572"
click at [82, 88] on div "0938191572 - TIỆN" at bounding box center [88, 87] width 75 height 8
type input "TIỆN"
type input "0938191572"
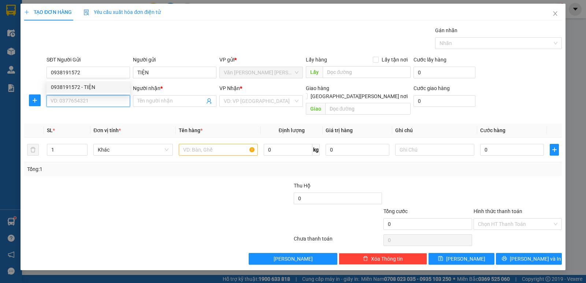
click at [82, 102] on input "SĐT Người Nhận *" at bounding box center [89, 101] width 84 height 12
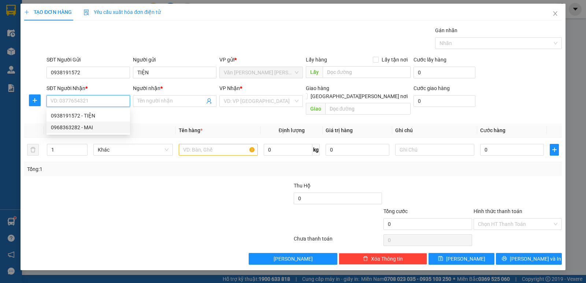
click at [88, 127] on div "0968363282 - MAI" at bounding box center [88, 128] width 75 height 8
type input "0968363282"
type input "MAI"
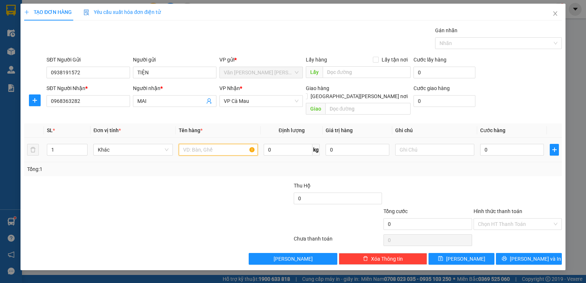
click at [191, 145] on input "text" at bounding box center [218, 150] width 79 height 12
type input "1 THÙNG"
click at [501, 144] on input "0" at bounding box center [513, 150] width 64 height 12
type input "8"
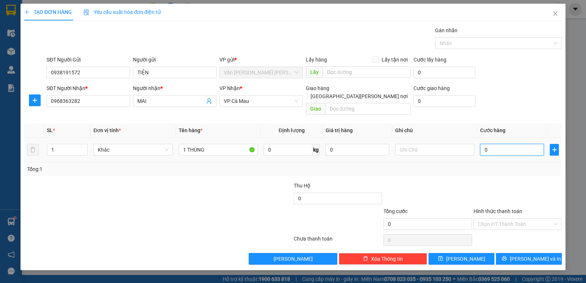
type input "8"
type input "80"
type input "80.000"
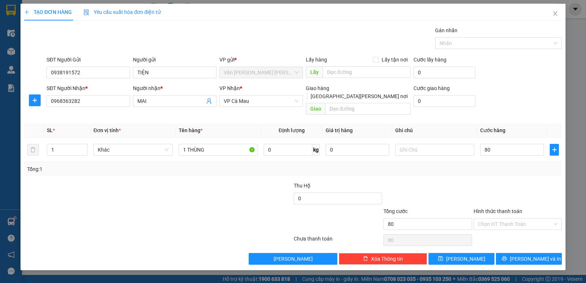
type input "80.000"
click at [509, 169] on div "Transit Pickup Surcharge Ids Transit Deliver Surcharge Ids Transit Deliver Surc…" at bounding box center [293, 145] width 538 height 239
drag, startPoint x: 530, startPoint y: 248, endPoint x: 529, endPoint y: 253, distance: 4.9
click at [529, 255] on span "[PERSON_NAME] và In" at bounding box center [535, 259] width 51 height 8
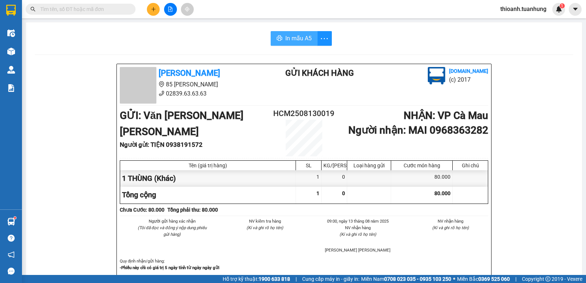
click at [297, 37] on span "In mẫu A5" at bounding box center [299, 38] width 26 height 9
click at [102, 11] on input "text" at bounding box center [83, 9] width 87 height 8
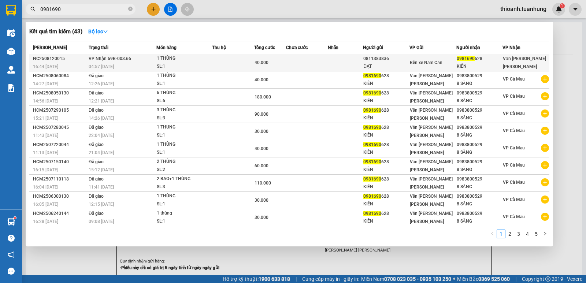
type input "0981690"
click at [300, 65] on td at bounding box center [307, 62] width 42 height 17
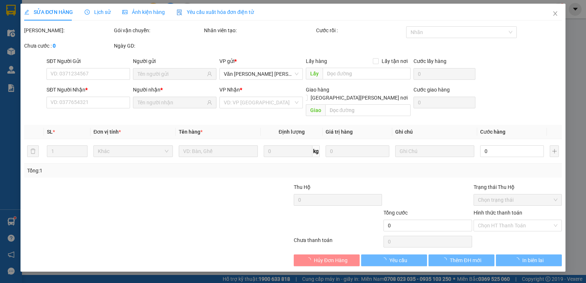
type input "0811383836"
type input "ĐẠT"
type input "0981690628"
type input "KIÊN"
type input "40.000"
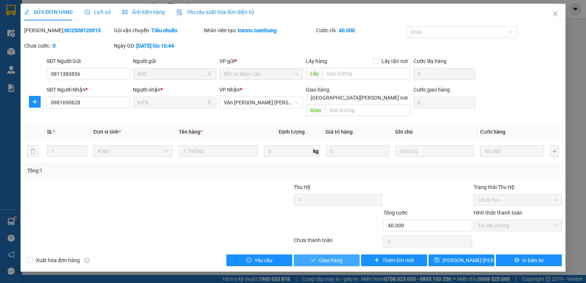
click at [338, 257] on span "Giao hàng" at bounding box center [330, 261] width 23 height 8
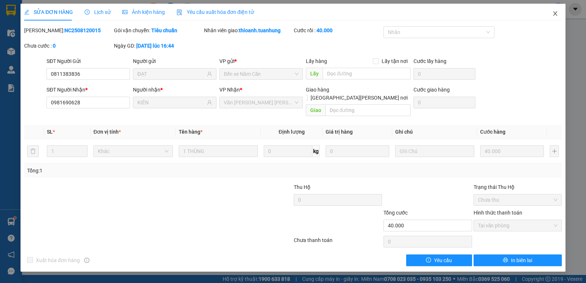
drag, startPoint x: 555, startPoint y: 12, endPoint x: 554, endPoint y: 6, distance: 6.4
click at [555, 9] on span "Close" at bounding box center [555, 14] width 21 height 21
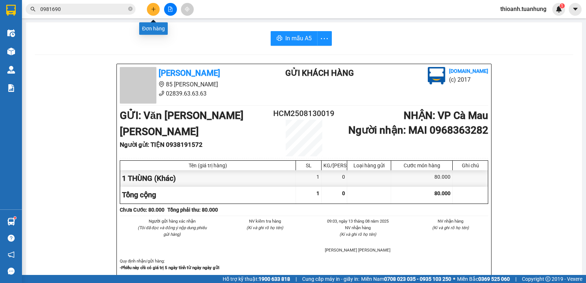
click at [154, 10] on icon "plus" at bounding box center [153, 9] width 5 height 5
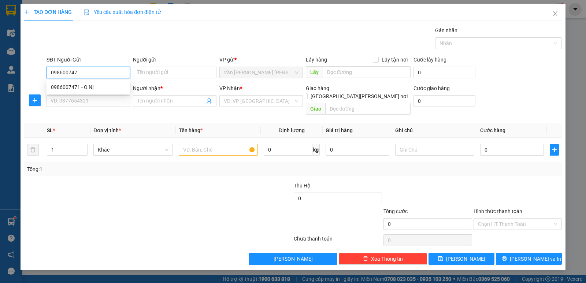
type input "0986007471"
click at [92, 90] on div "0986007471 - O NỊ" at bounding box center [88, 87] width 75 height 8
type input "O NỊ"
type input "0986007471"
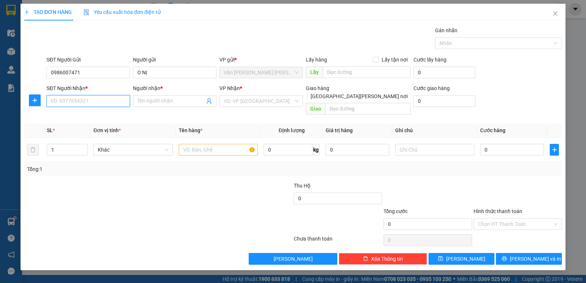
click at [92, 102] on input "SĐT Người Nhận *" at bounding box center [89, 101] width 84 height 12
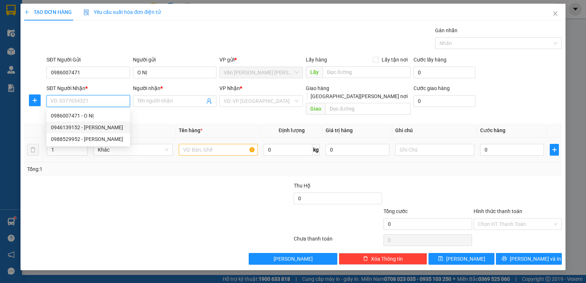
drag, startPoint x: 85, startPoint y: 129, endPoint x: 133, endPoint y: 132, distance: 48.5
click at [89, 129] on div "0946139152 - [PERSON_NAME]" at bounding box center [88, 128] width 75 height 8
type input "0946139152"
type input "TRUNG"
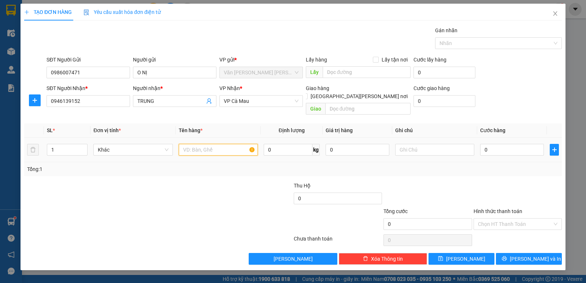
click at [200, 144] on input "text" at bounding box center [218, 150] width 79 height 12
type input "1 THÙNG"
click at [519, 146] on input "0" at bounding box center [513, 150] width 64 height 12
type input "4"
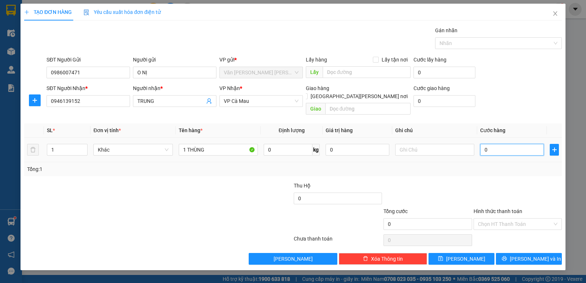
type input "4"
type input "40"
type input "40.000"
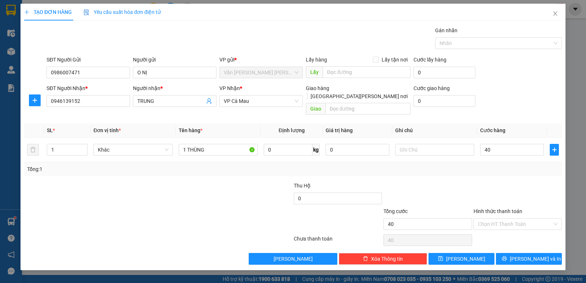
type input "40.000"
click at [515, 166] on div "Tổng: 1" at bounding box center [293, 169] width 538 height 14
drag, startPoint x: 520, startPoint y: 253, endPoint x: 288, endPoint y: 127, distance: 263.4
click at [521, 253] on button "[PERSON_NAME] và In" at bounding box center [529, 259] width 66 height 12
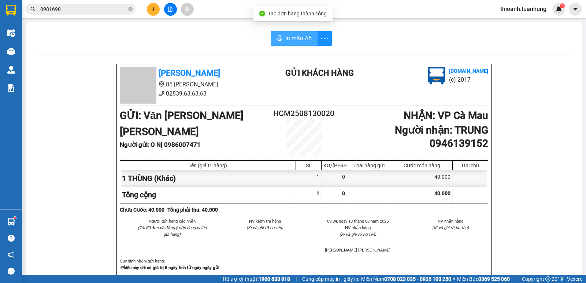
click at [305, 38] on span "In mẫu A5" at bounding box center [299, 38] width 26 height 9
